Goal: Use online tool/utility: Utilize a website feature to perform a specific function

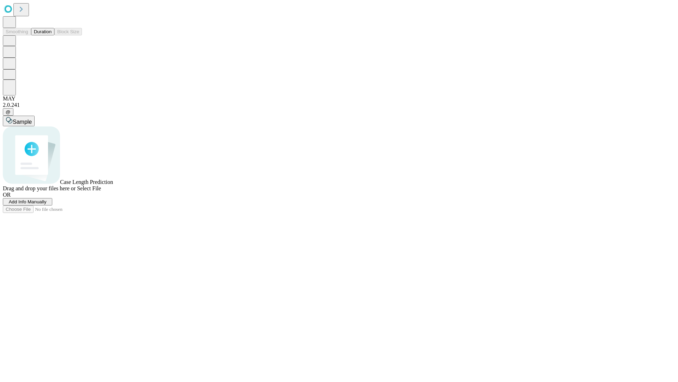
click at [47, 204] on span "Add Info Manually" at bounding box center [28, 201] width 38 height 5
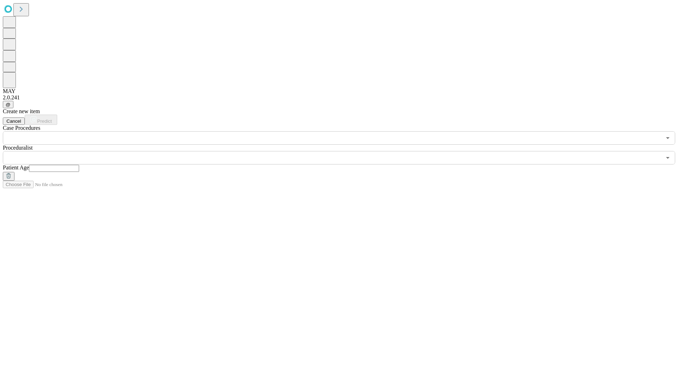
click at [79, 165] on input "text" at bounding box center [54, 168] width 50 height 7
type input "**"
click at [344, 151] on input "text" at bounding box center [332, 157] width 659 height 13
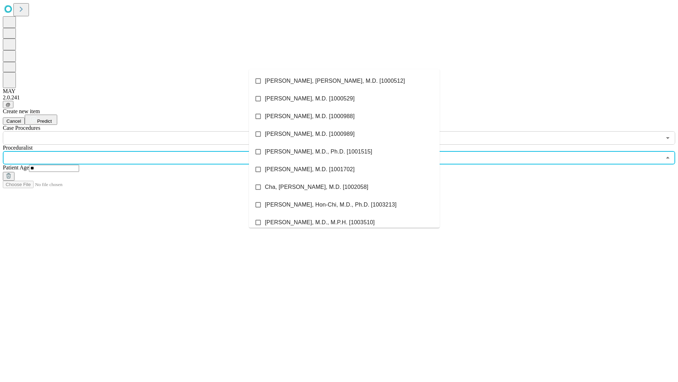
click at [344, 81] on li "[PERSON_NAME], [PERSON_NAME], M.D. [1000512]" at bounding box center [344, 81] width 191 height 18
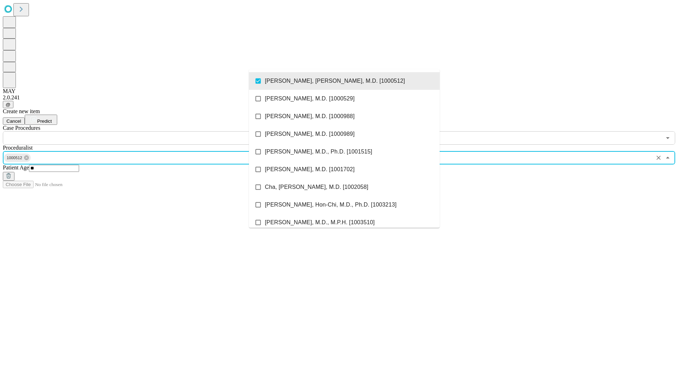
click at [148, 131] on input "text" at bounding box center [332, 137] width 659 height 13
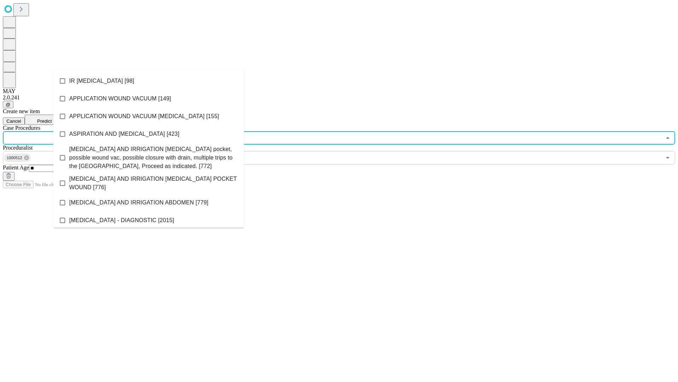
click at [149, 81] on li "IR [MEDICAL_DATA] [98]" at bounding box center [148, 81] width 191 height 18
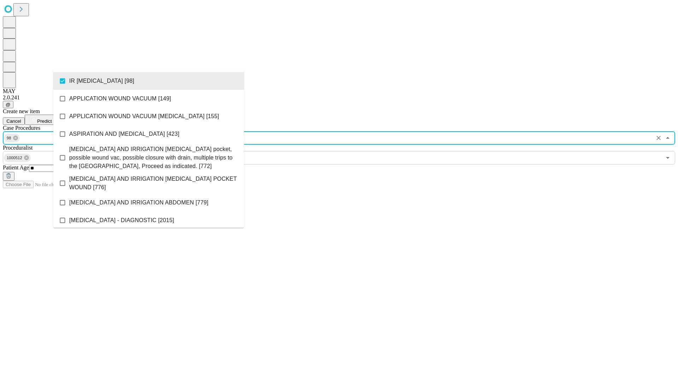
click at [52, 118] on span "Predict" at bounding box center [44, 120] width 14 height 5
